Goal: Task Accomplishment & Management: Manage account settings

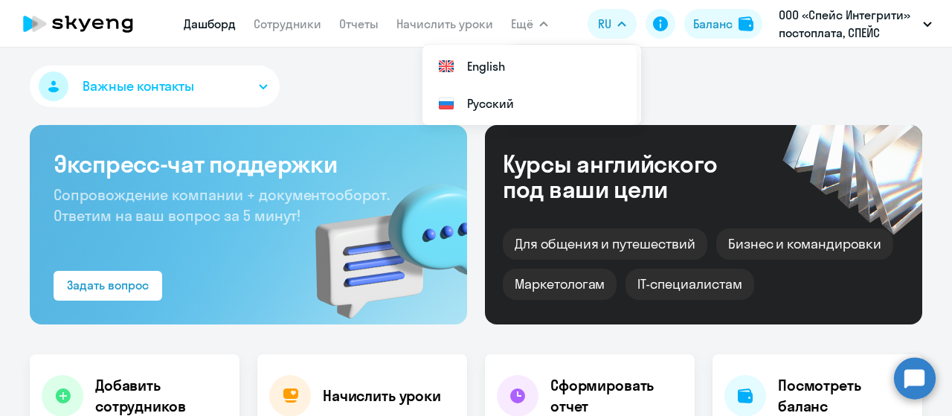
click at [282, 32] on app-menu-item-link "Сотрудники" at bounding box center [288, 24] width 68 height 19
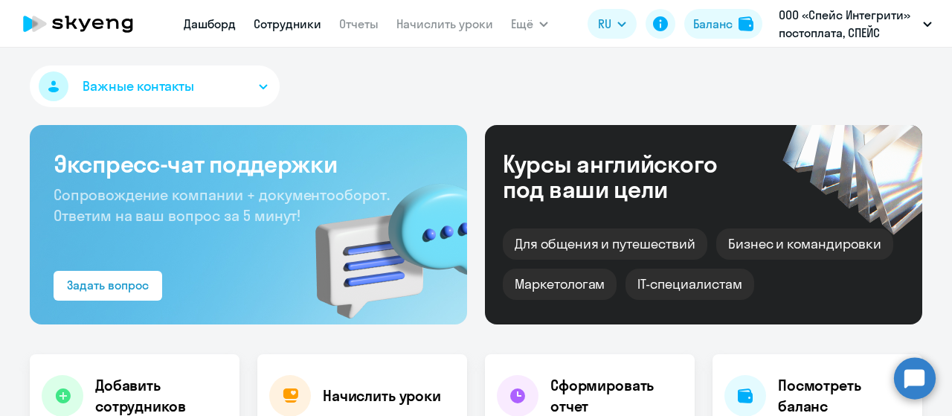
select select "30"
click at [283, 25] on link "Сотрудники" at bounding box center [288, 23] width 68 height 15
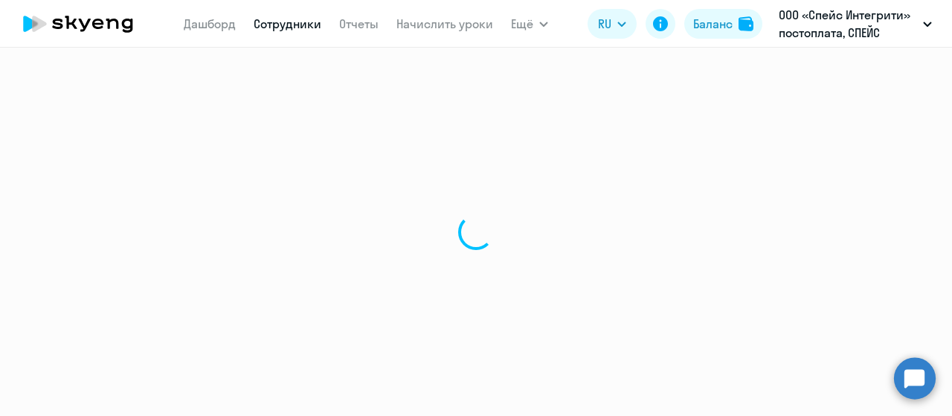
select select "30"
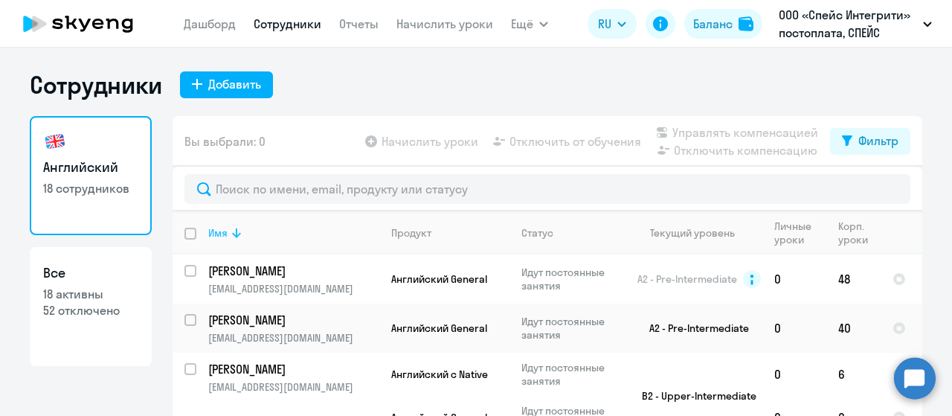
click at [228, 240] on icon at bounding box center [237, 233] width 18 height 18
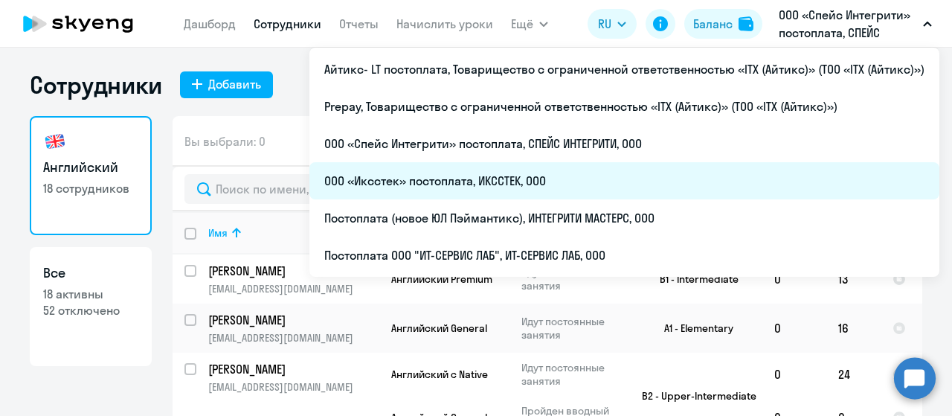
click at [547, 172] on li "ООО «Иксстек» постоплата, ИКССТЕК, ООО" at bounding box center [624, 180] width 630 height 37
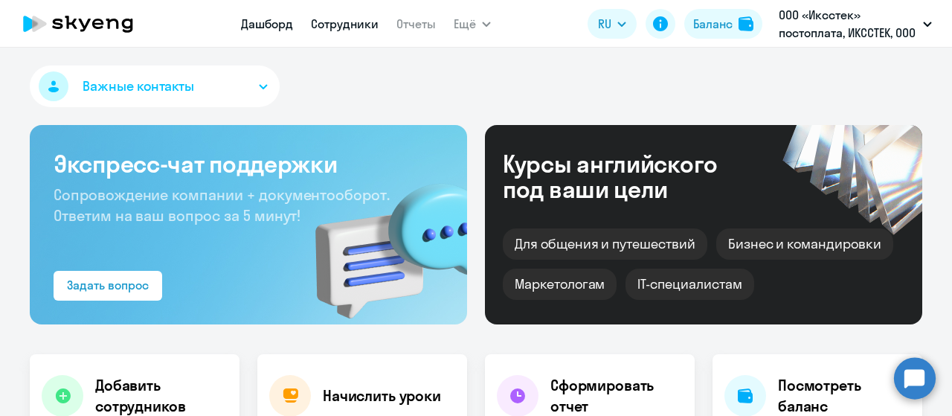
click at [346, 25] on link "Сотрудники" at bounding box center [345, 23] width 68 height 15
select select "30"
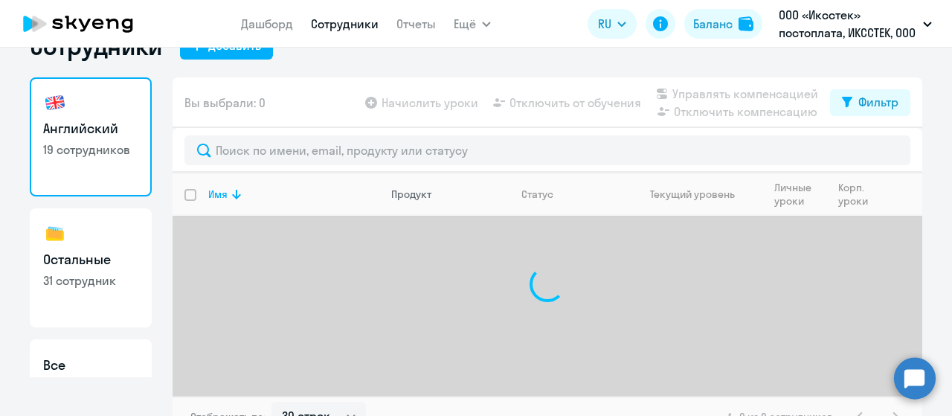
scroll to position [59, 0]
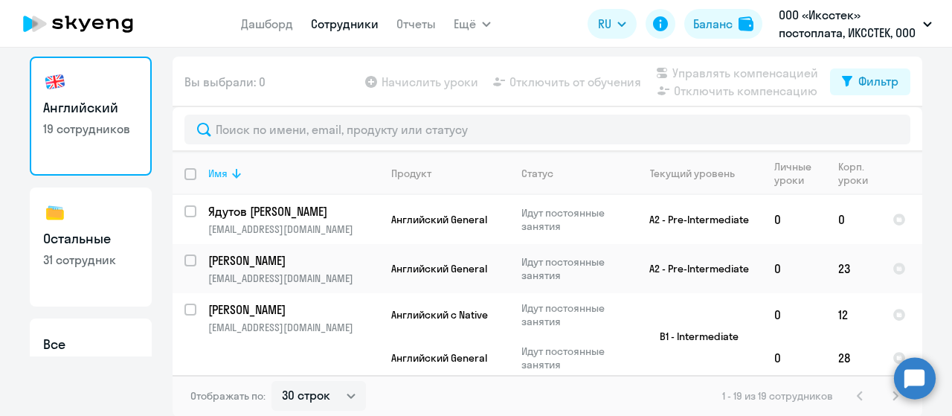
click at [233, 179] on icon at bounding box center [237, 173] width 18 height 18
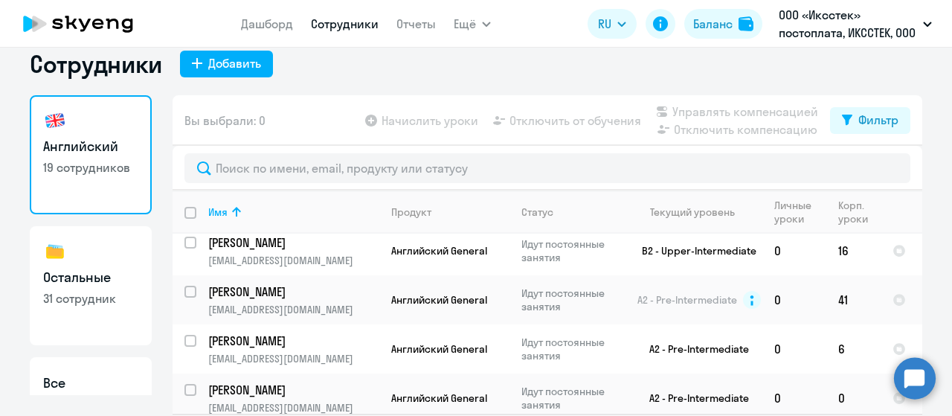
scroll to position [0, 0]
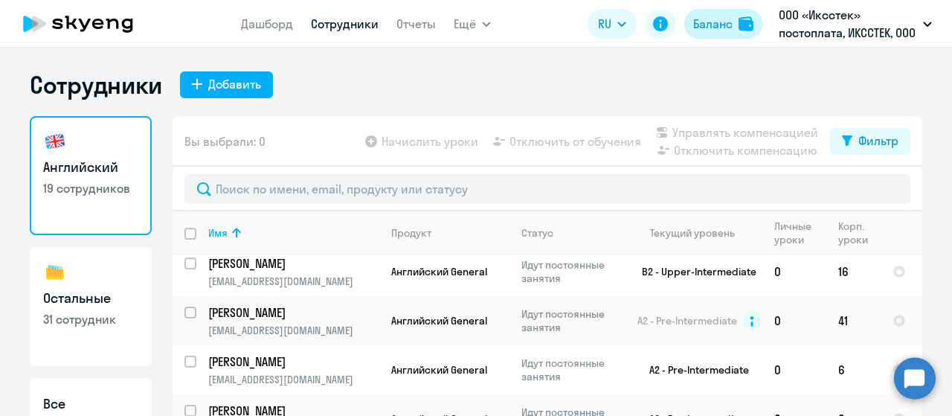
click at [727, 26] on div "Баланс" at bounding box center [712, 24] width 39 height 18
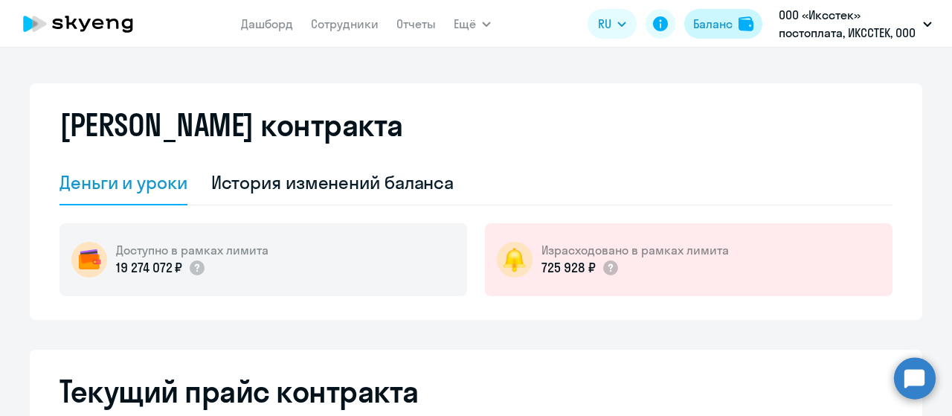
select select "english_adult_not_native_speaker"
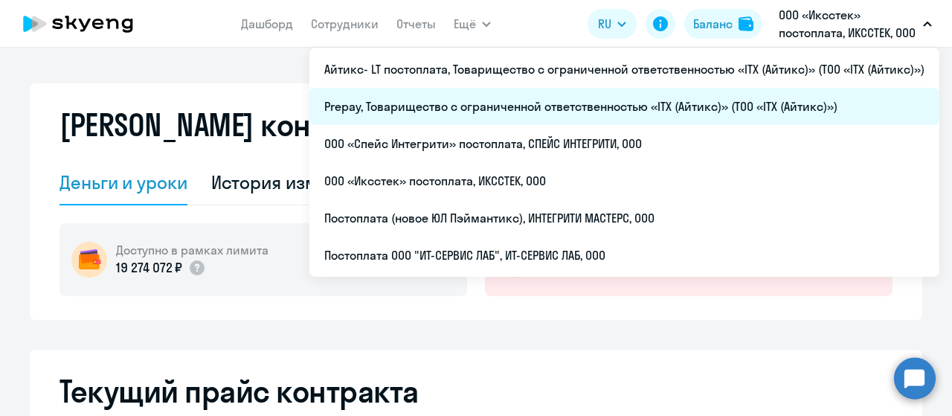
click at [541, 106] on li "Prepay, Товарищество с ограниченной ответственностью «ITX (Айтикс)» (ТОО «ITX (…" at bounding box center [624, 106] width 630 height 37
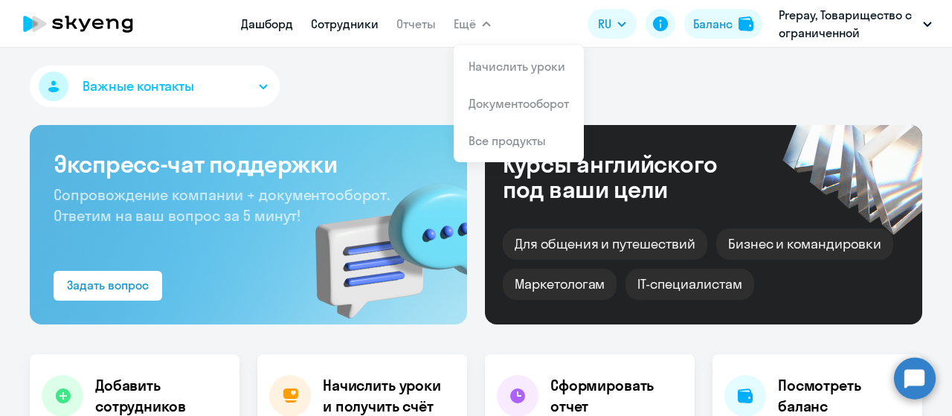
click at [329, 25] on link "Сотрудники" at bounding box center [345, 23] width 68 height 15
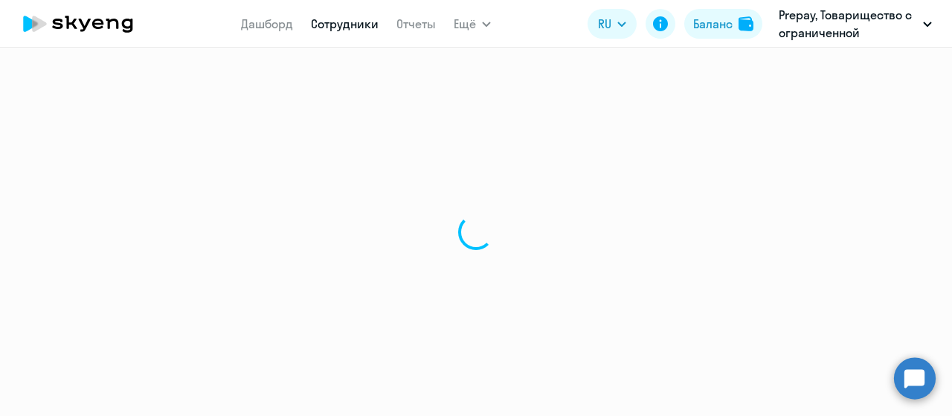
select select "30"
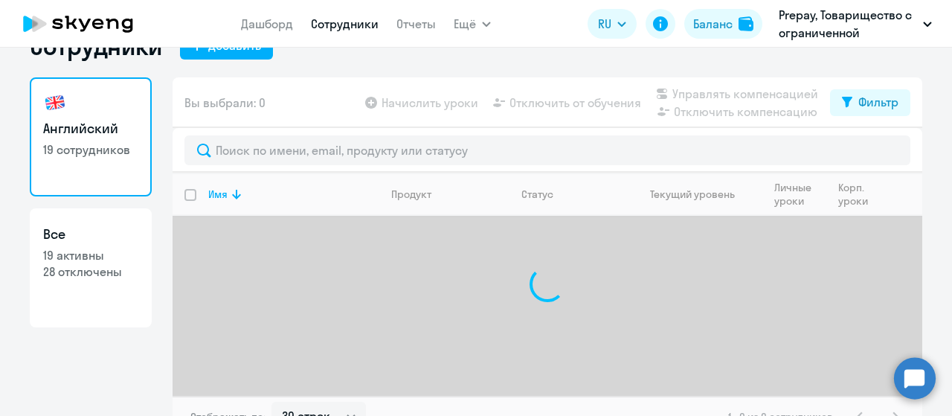
scroll to position [59, 0]
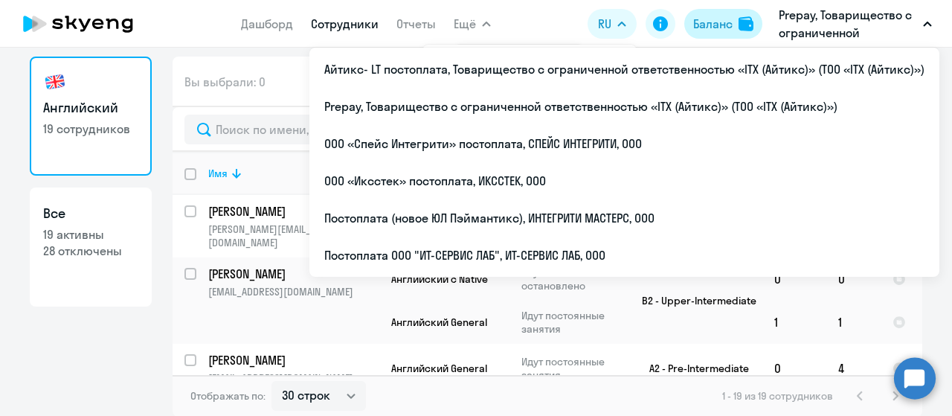
click at [710, 22] on div "Баланс" at bounding box center [712, 24] width 39 height 18
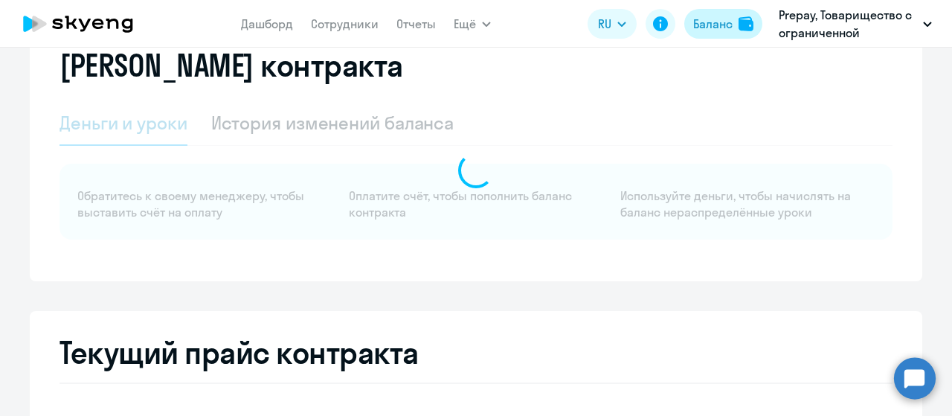
select select "english_adult_not_native_speaker"
